Goal: Transaction & Acquisition: Purchase product/service

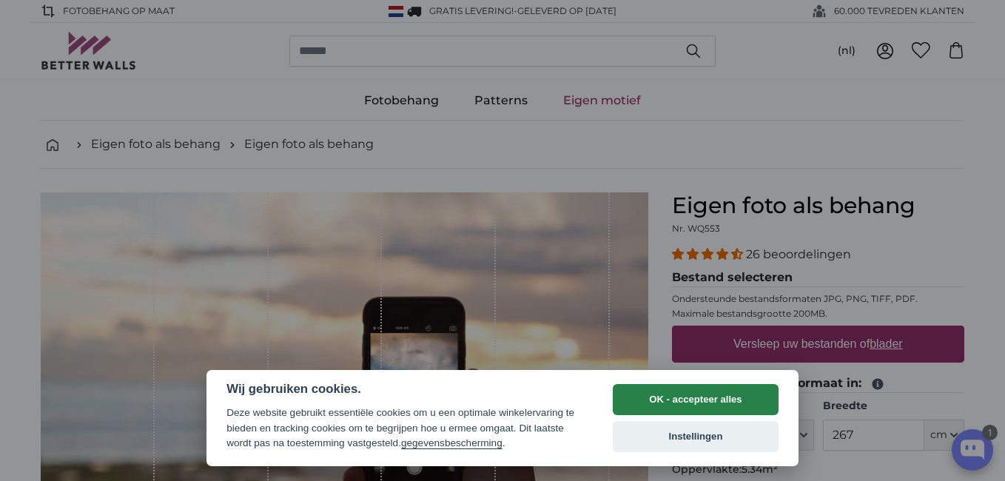
click at [672, 405] on button "OK - accepteer alles" at bounding box center [696, 399] width 166 height 31
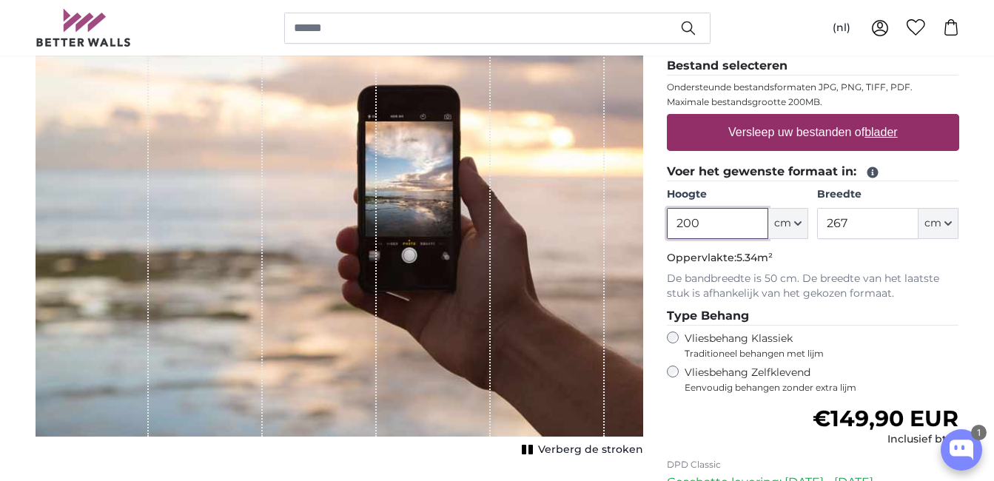
scroll to position [204, 0]
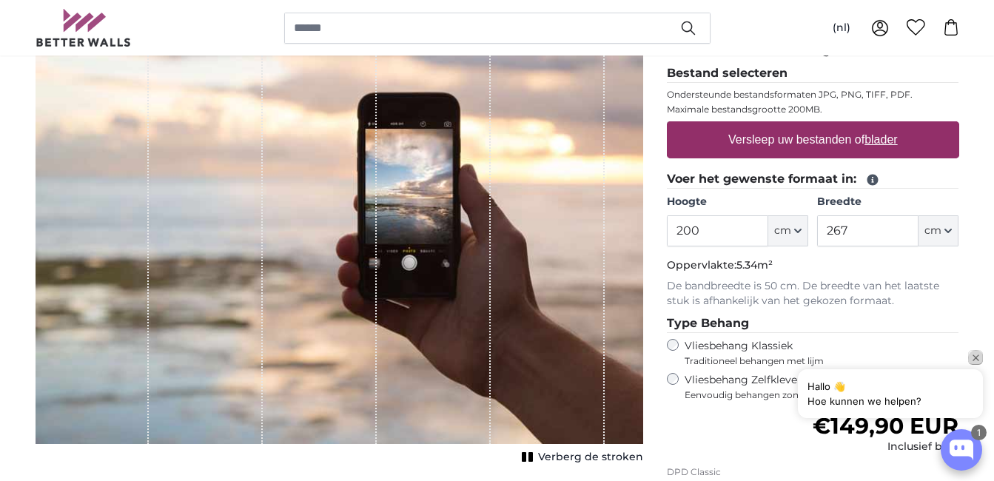
click at [974, 356] on icon "Close popup" at bounding box center [976, 358] width 7 height 7
click at [808, 132] on label "Versleep uw bestanden of blader" at bounding box center [813, 140] width 181 height 30
click at [808, 126] on input "Versleep uw bestanden of blader" at bounding box center [813, 123] width 292 height 4
click at [773, 138] on label "Versleep uw bestanden of blader" at bounding box center [813, 140] width 181 height 30
click at [773, 126] on input "Versleep uw bestanden of blader" at bounding box center [813, 123] width 292 height 4
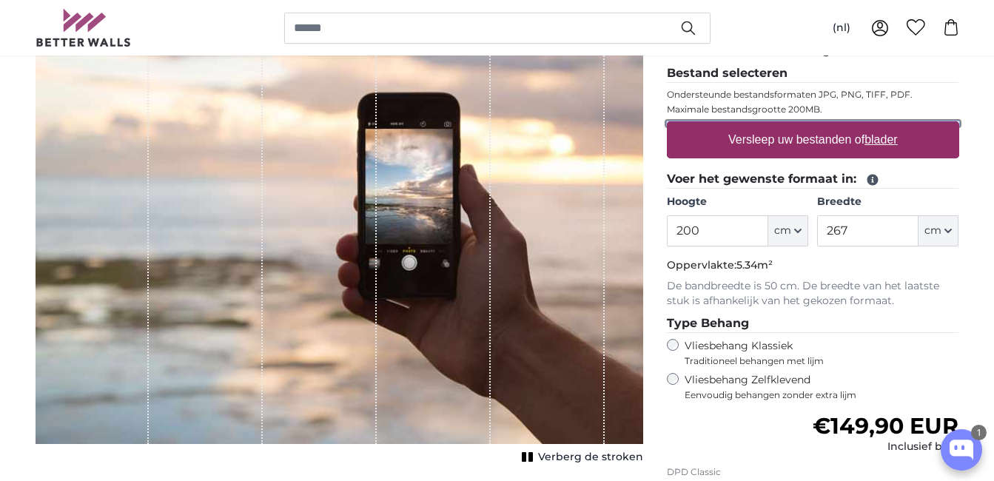
type input "**********"
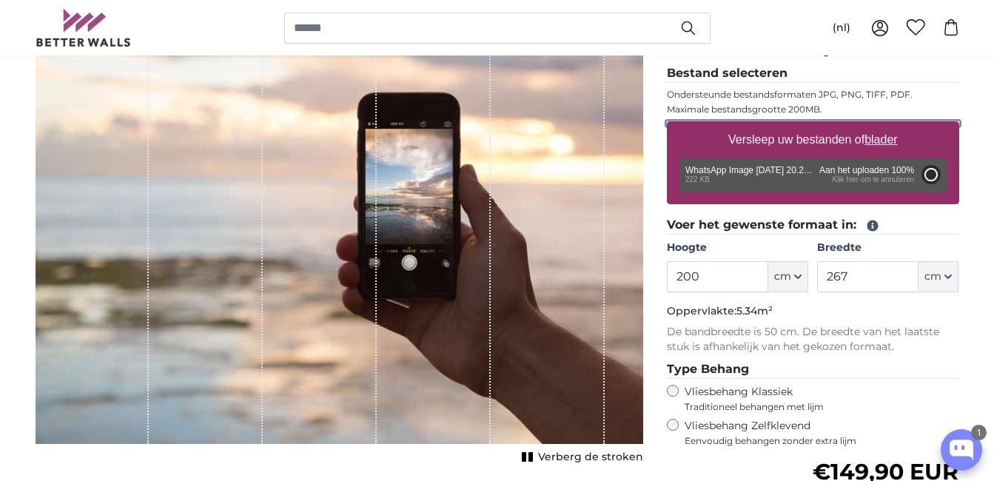
type input "109"
type input "145"
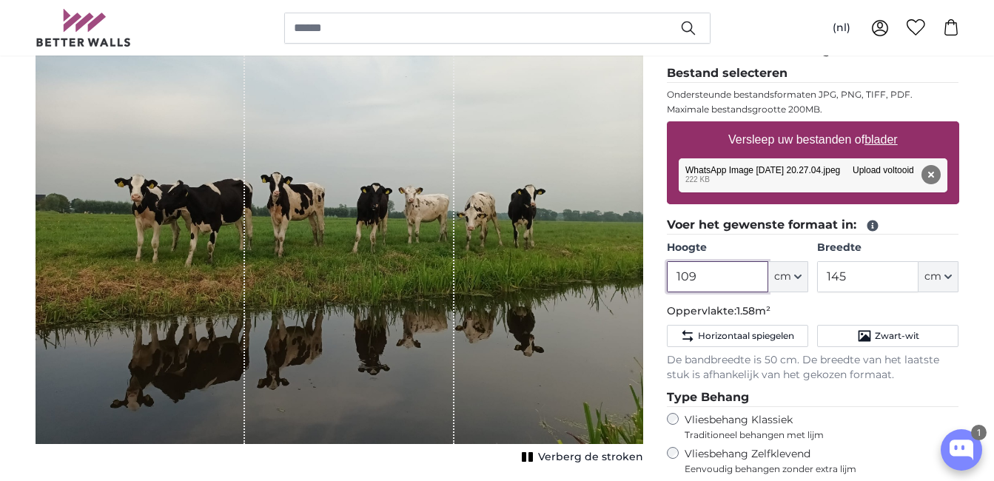
click at [727, 274] on input "109" at bounding box center [717, 276] width 101 height 31
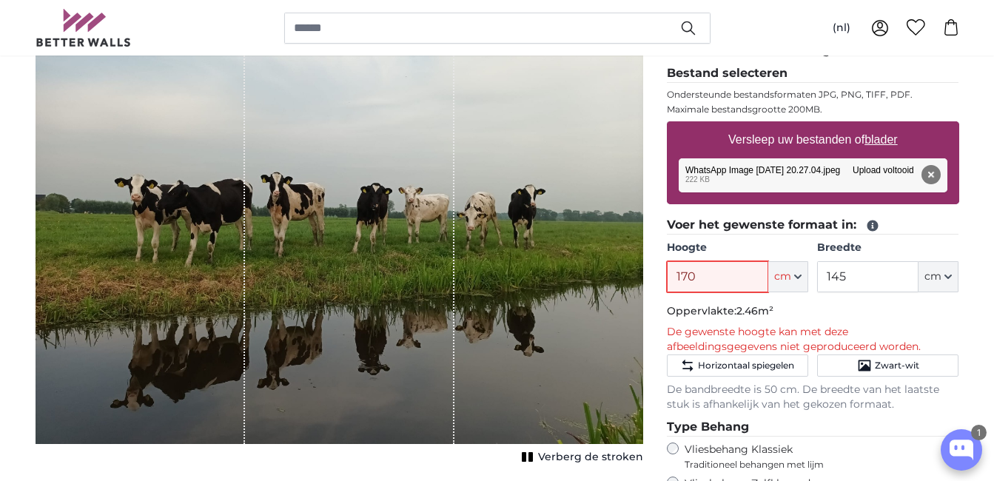
type input "170"
click at [863, 272] on input "145" at bounding box center [867, 276] width 101 height 31
type input "1"
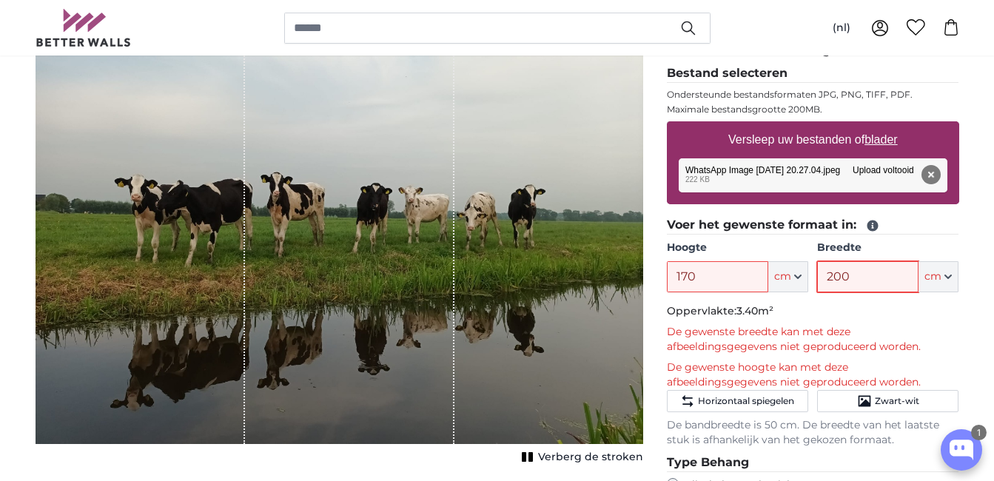
type input "200"
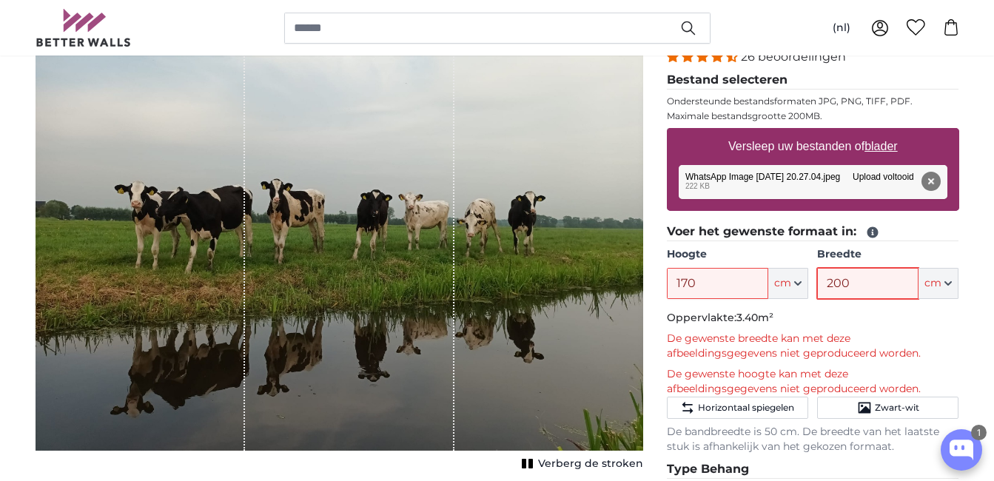
scroll to position [190, 0]
